Goal: Task Accomplishment & Management: Manage account settings

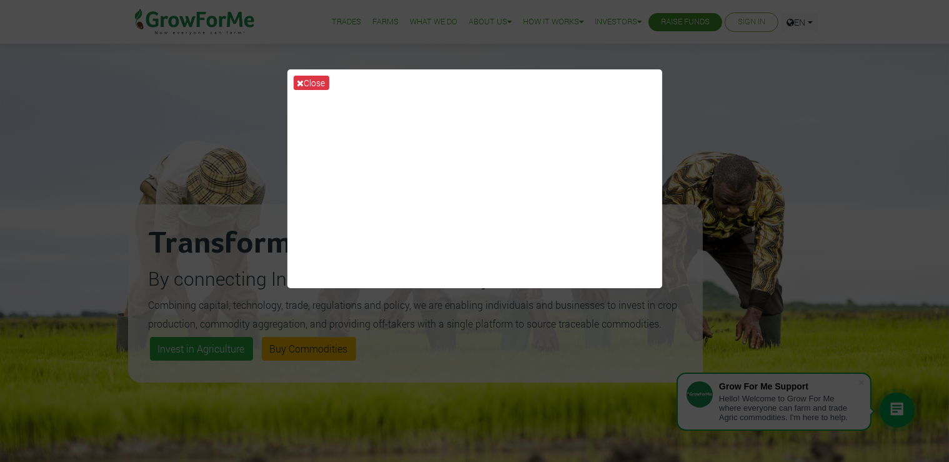
click at [826, 292] on div "Close" at bounding box center [474, 231] width 949 height 462
click at [313, 86] on button "Close" at bounding box center [312, 83] width 36 height 14
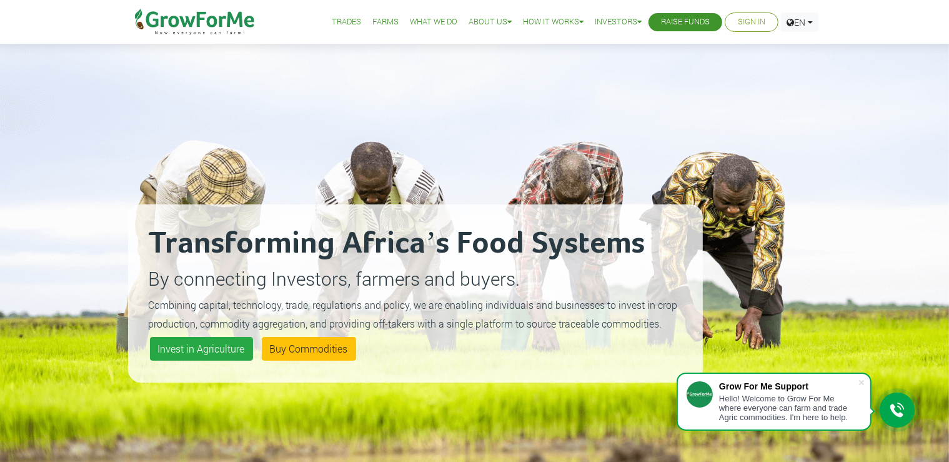
click at [742, 22] on link "Sign In" at bounding box center [751, 22] width 27 height 13
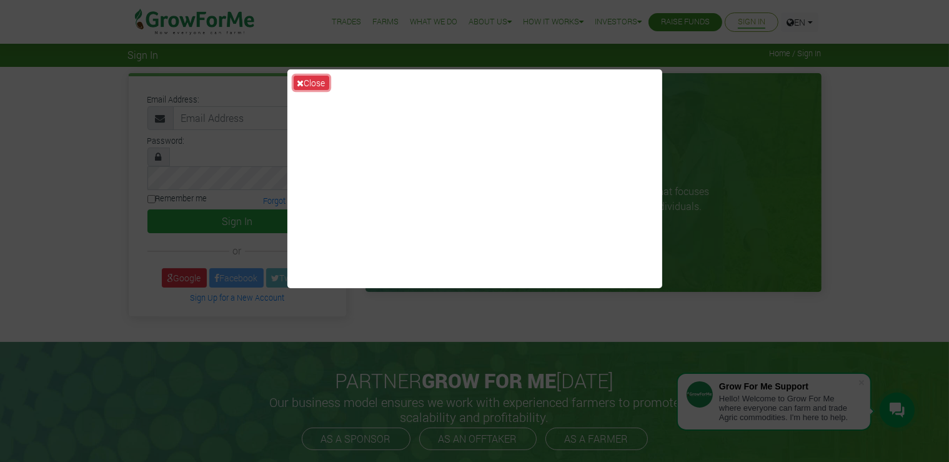
click at [321, 85] on button "Close" at bounding box center [312, 83] width 36 height 14
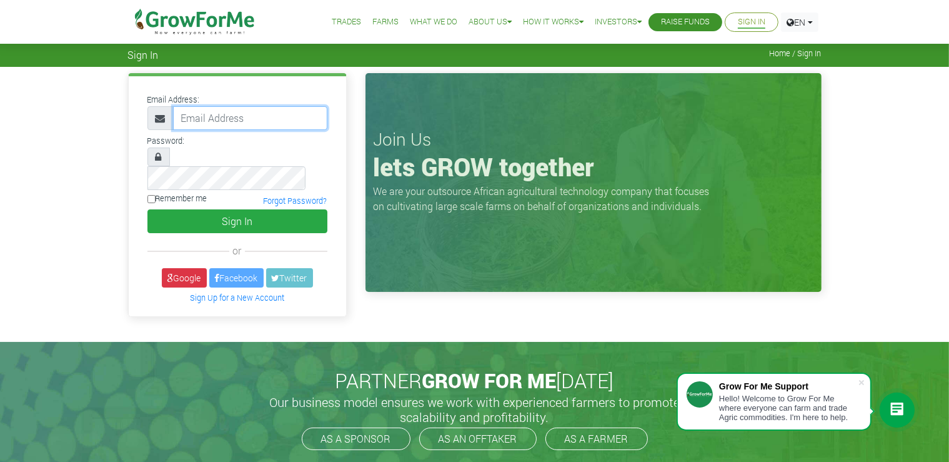
click at [277, 116] on input "email" at bounding box center [250, 118] width 154 height 24
type input "233556942055@growforme.com"
click at [154, 195] on input "Remember me" at bounding box center [151, 199] width 8 height 8
checkbox input "true"
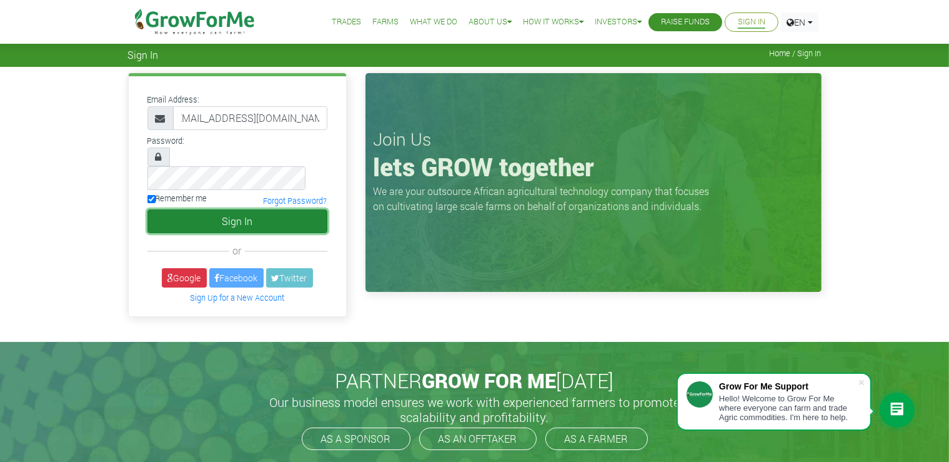
click at [218, 209] on button "Sign In" at bounding box center [237, 221] width 180 height 24
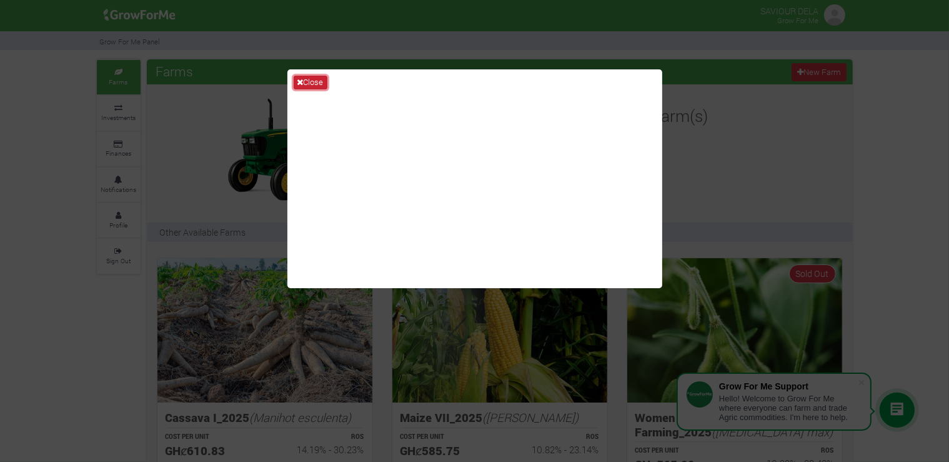
click at [314, 83] on button "Close" at bounding box center [311, 83] width 34 height 14
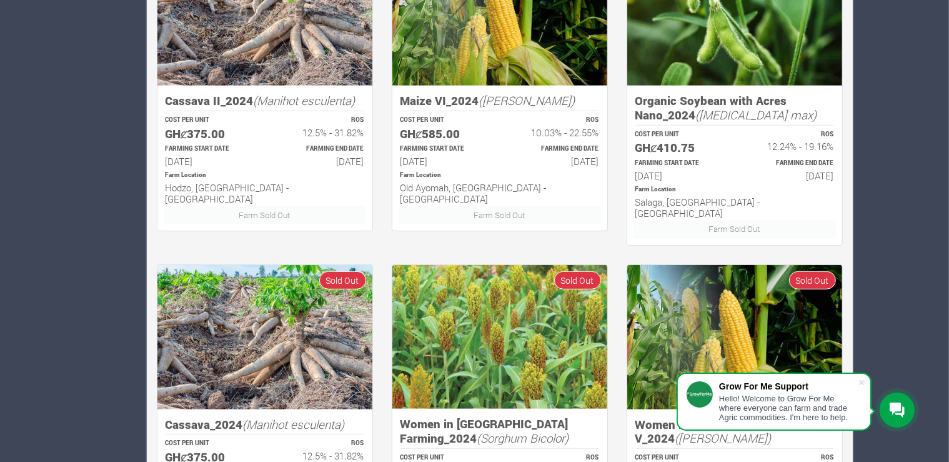
scroll to position [770, 0]
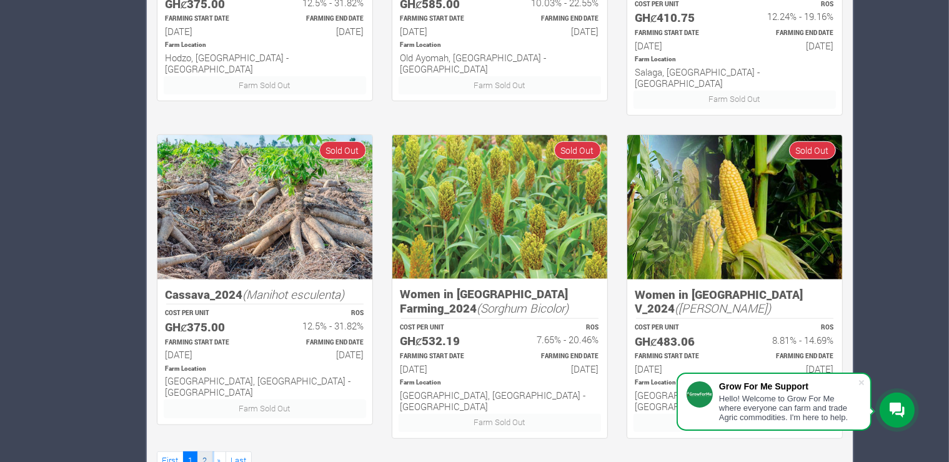
click at [204, 451] on link "2" at bounding box center [204, 460] width 15 height 18
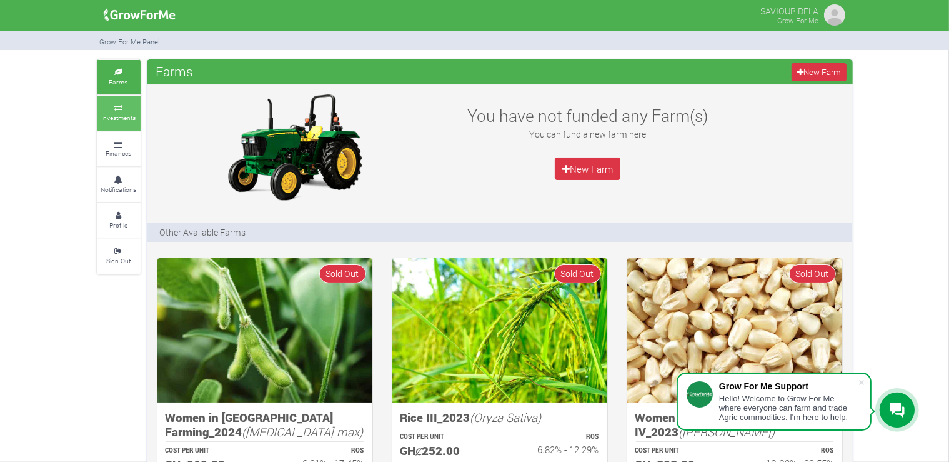
click at [121, 113] on link "Investments" at bounding box center [119, 113] width 44 height 34
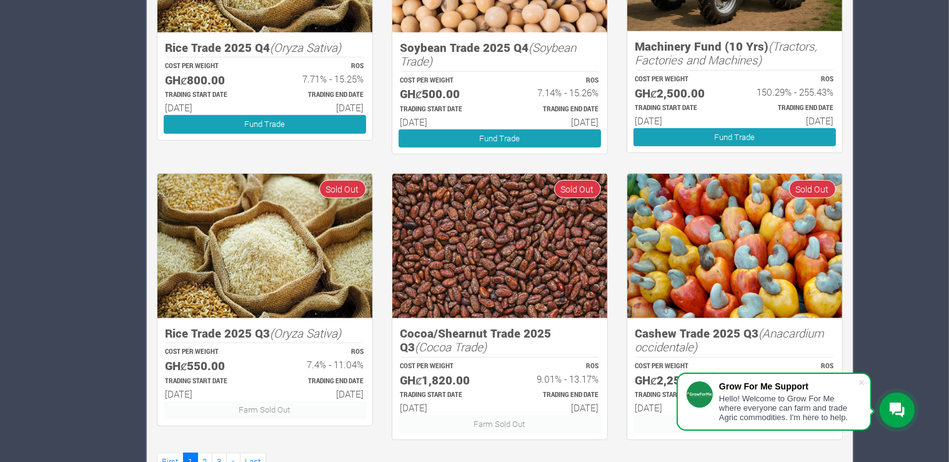
scroll to position [692, 0]
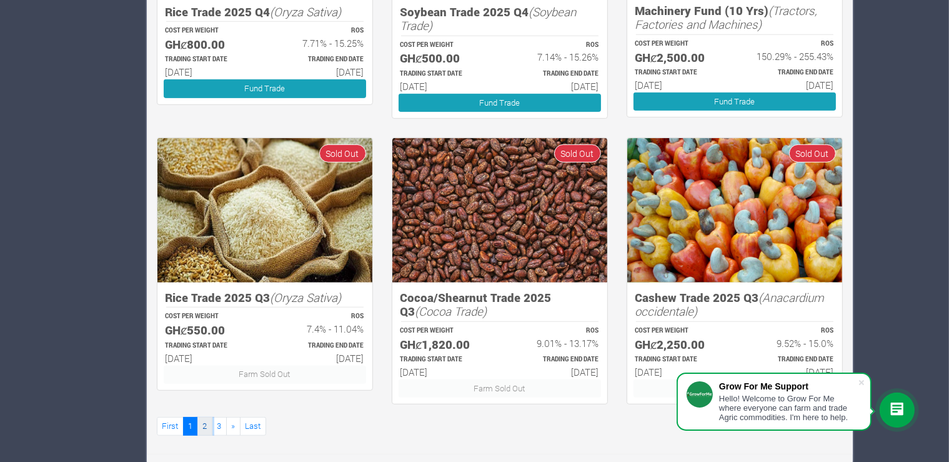
click at [209, 426] on link "2" at bounding box center [204, 426] width 15 height 18
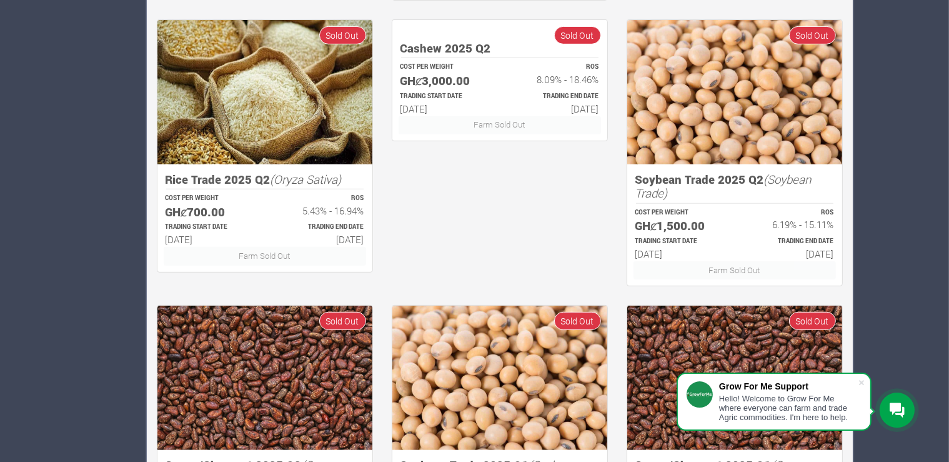
scroll to position [692, 0]
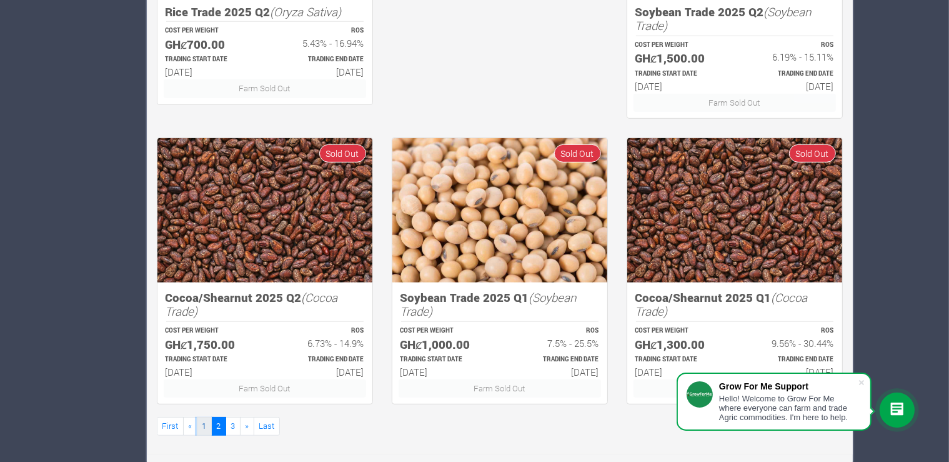
click at [204, 429] on link "1" at bounding box center [204, 426] width 15 height 18
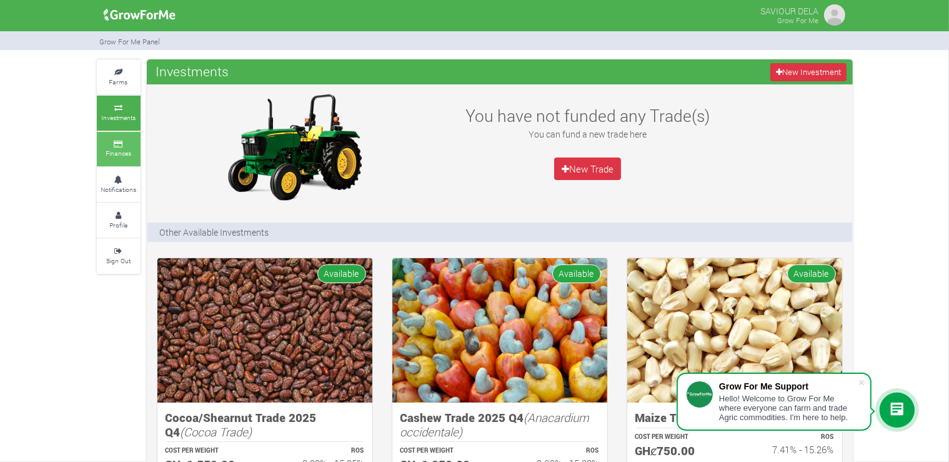
click at [121, 151] on small "Finances" at bounding box center [119, 153] width 26 height 9
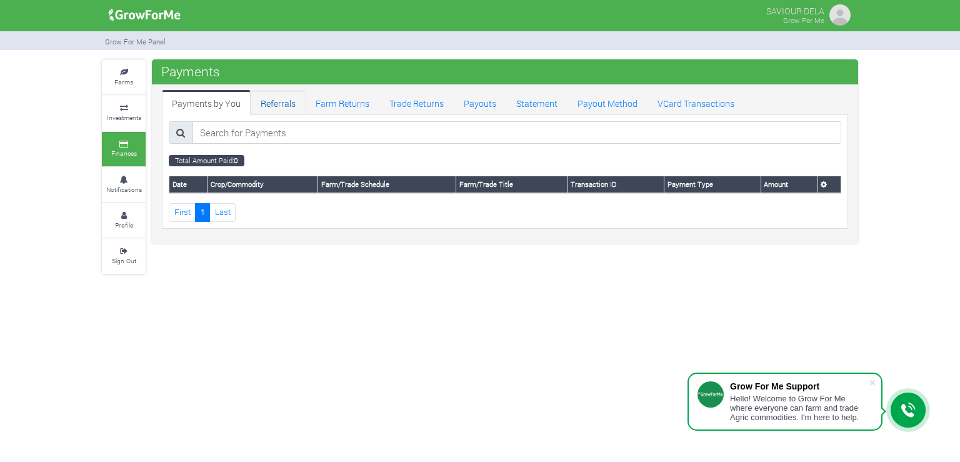
click at [277, 100] on link "Referrals" at bounding box center [278, 102] width 55 height 25
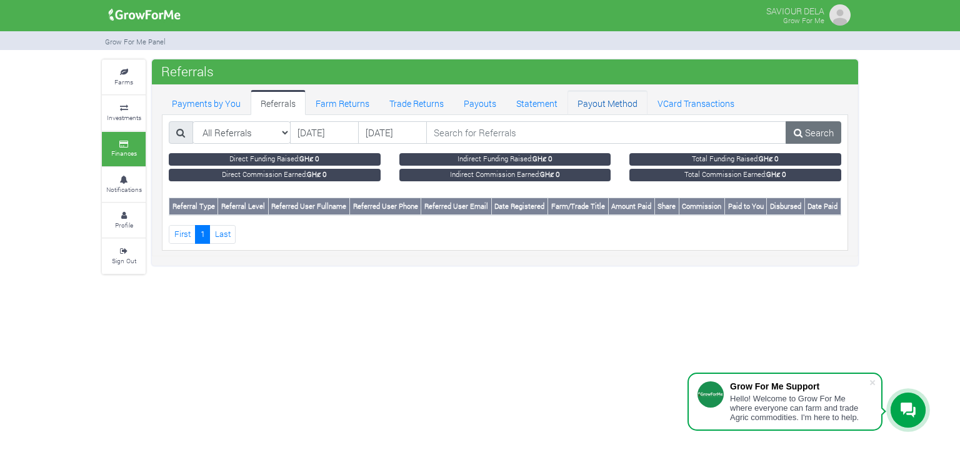
click at [607, 97] on link "Payout Method" at bounding box center [607, 102] width 80 height 25
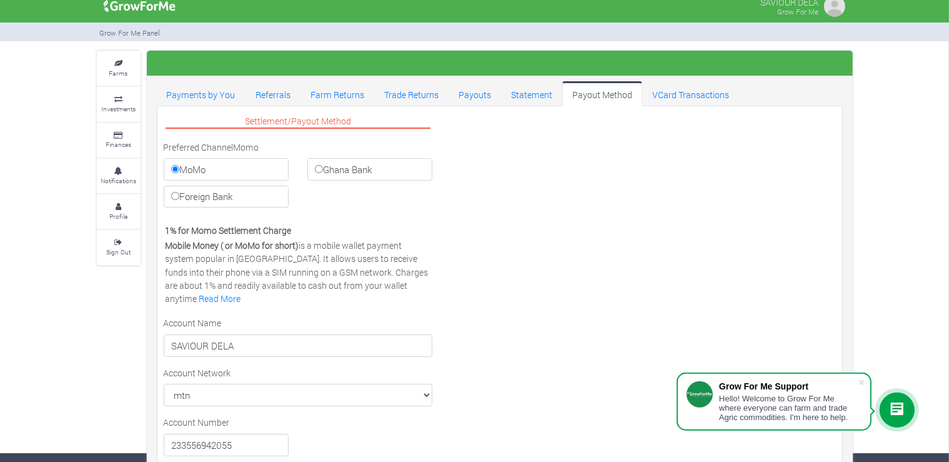
scroll to position [7, 0]
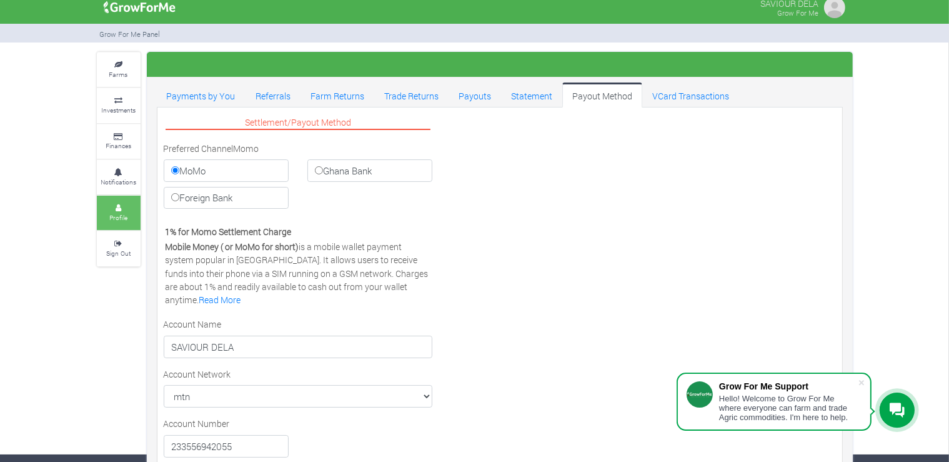
click at [121, 203] on link "Profile" at bounding box center [119, 213] width 44 height 34
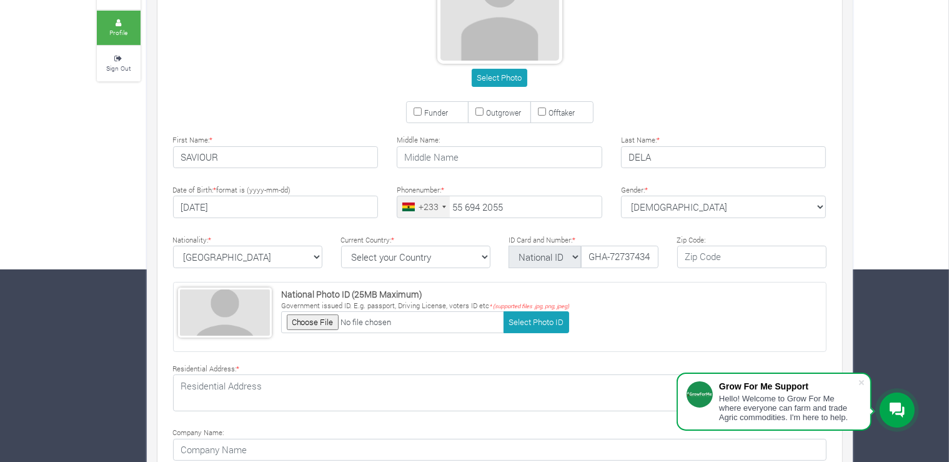
scroll to position [199, 0]
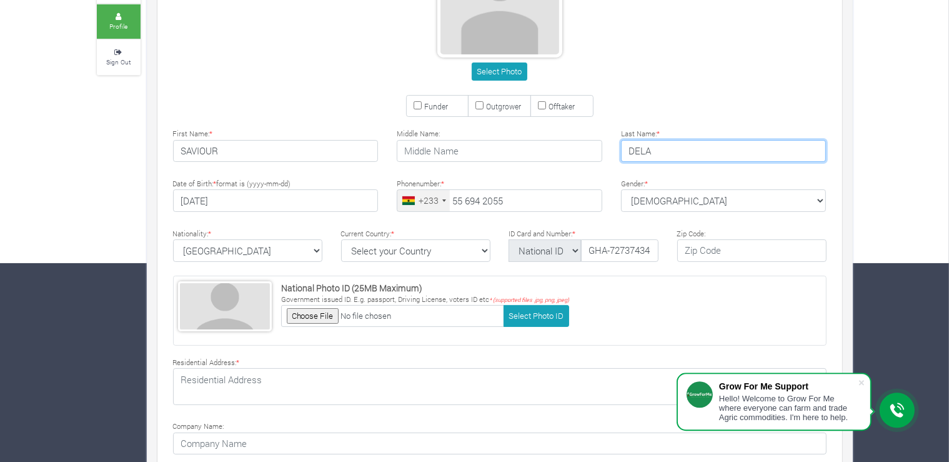
click at [678, 152] on input "DELA" at bounding box center [724, 151] width 206 height 22
drag, startPoint x: 678, startPoint y: 152, endPoint x: 596, endPoint y: 149, distance: 82.6
click at [621, 149] on input "DELA" at bounding box center [724, 151] width 206 height 22
type input "g"
type input "GBLORKPOR"
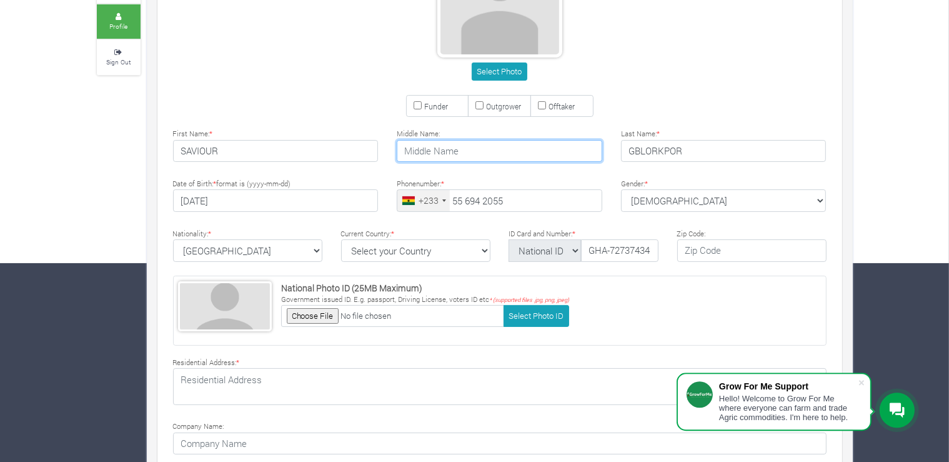
click at [438, 152] on input "text" at bounding box center [500, 151] width 206 height 22
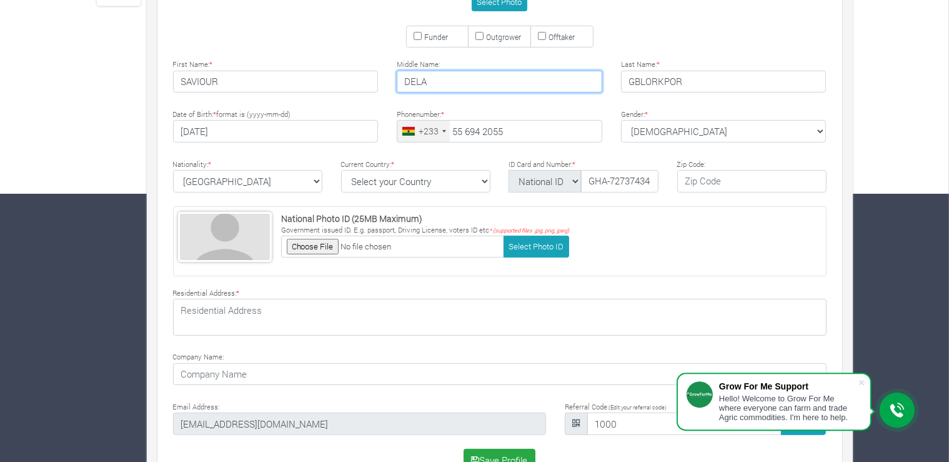
scroll to position [301, 0]
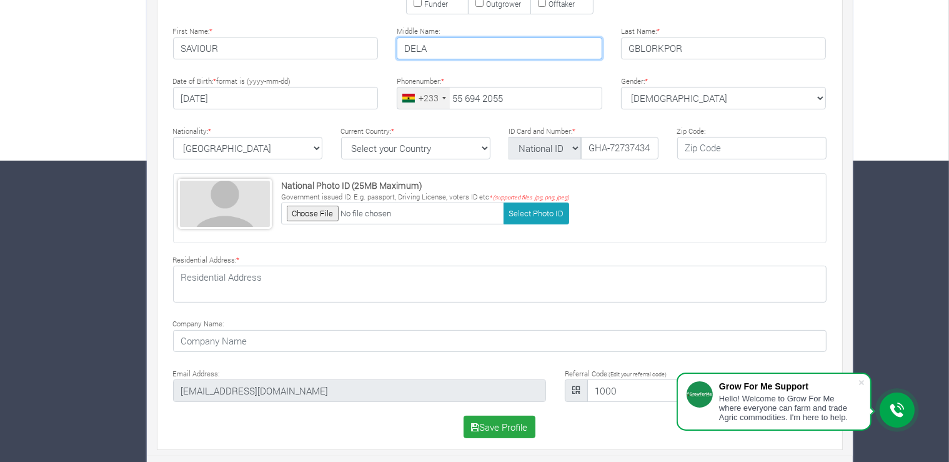
type input "DELA"
click at [648, 435] on div "Save Profile" at bounding box center [500, 427] width 672 height 22
click at [514, 421] on button "Save Profile" at bounding box center [500, 427] width 72 height 22
click at [513, 179] on p "National Photo ID (25MB Maximum)" at bounding box center [425, 185] width 288 height 13
click at [341, 137] on select "Select your Country Afghanistan Albania Algeria American Samoa Andorra Angola A…" at bounding box center [415, 148] width 149 height 22
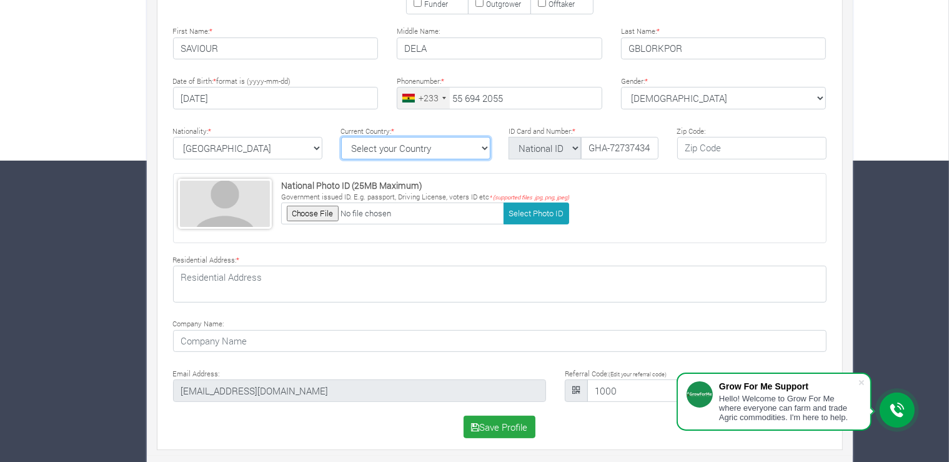
select select "Ghana"
click option "Ghana" at bounding box center [0, 0] width 0 height 0
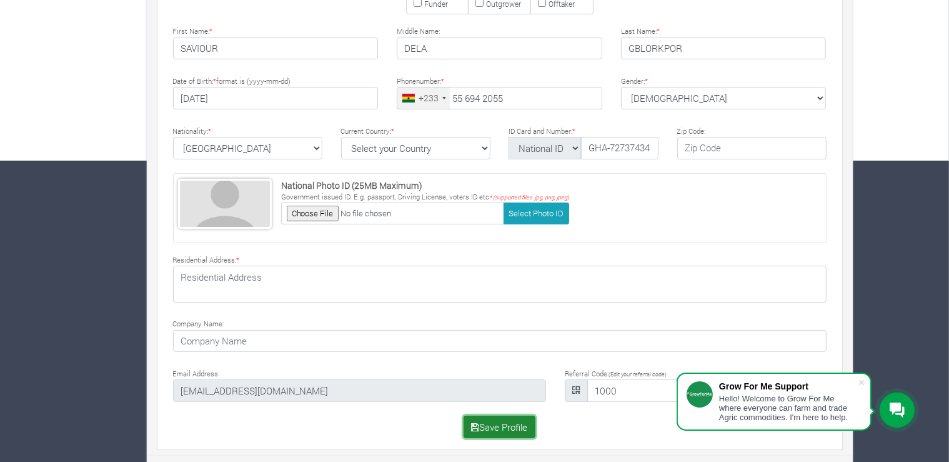
click at [523, 427] on button "Save Profile" at bounding box center [500, 427] width 72 height 22
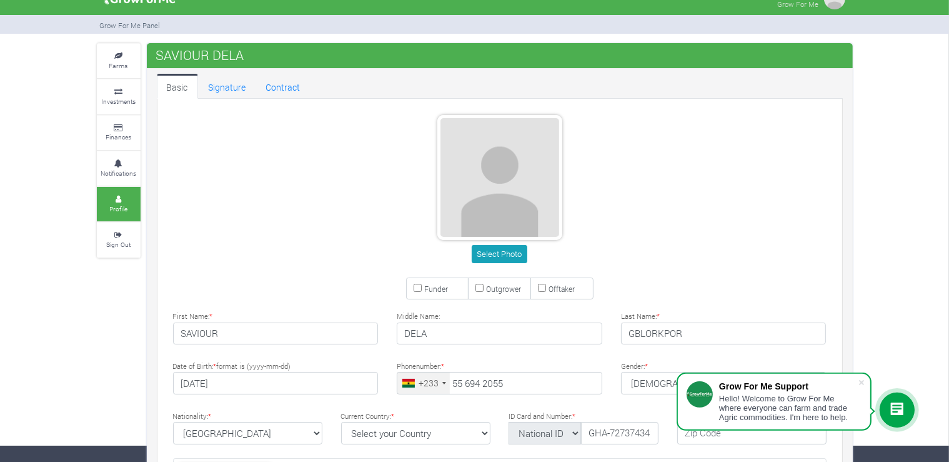
scroll to position [0, 0]
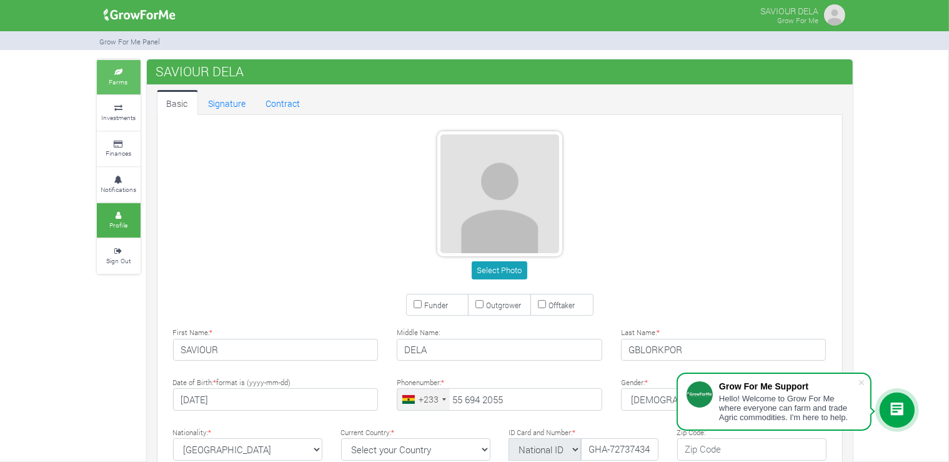
click at [112, 79] on small "Farms" at bounding box center [118, 81] width 19 height 9
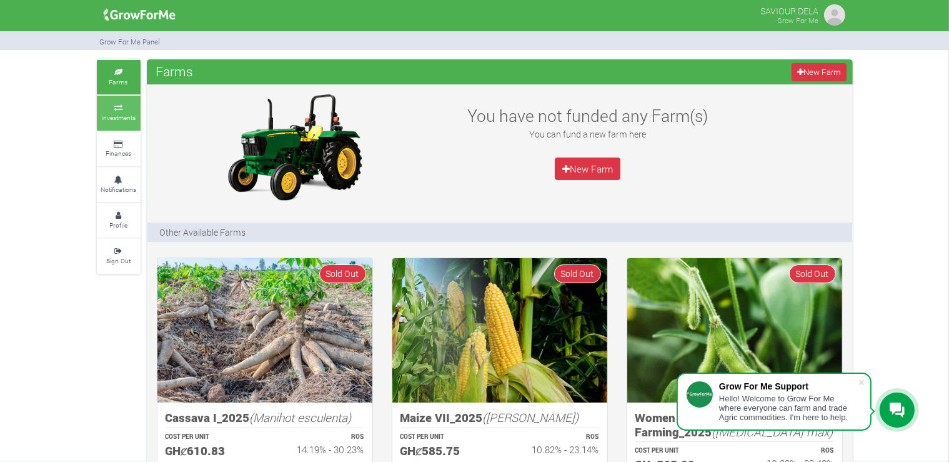
click at [119, 119] on small "Investments" at bounding box center [118, 117] width 34 height 9
